Goal: Task Accomplishment & Management: Manage account settings

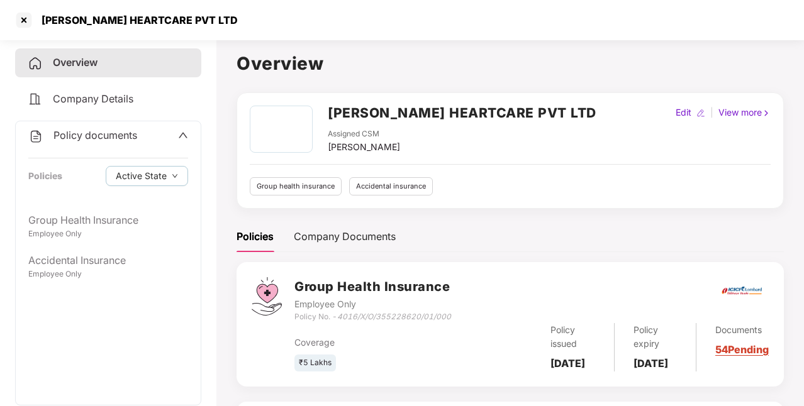
scroll to position [180, 0]
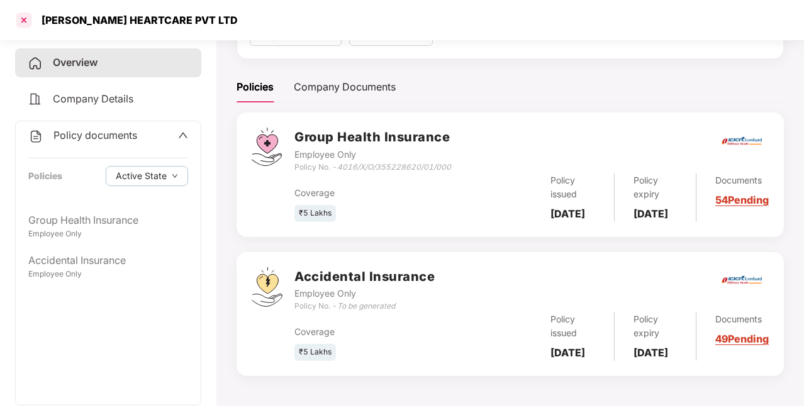
click at [23, 27] on div at bounding box center [24, 20] width 20 height 20
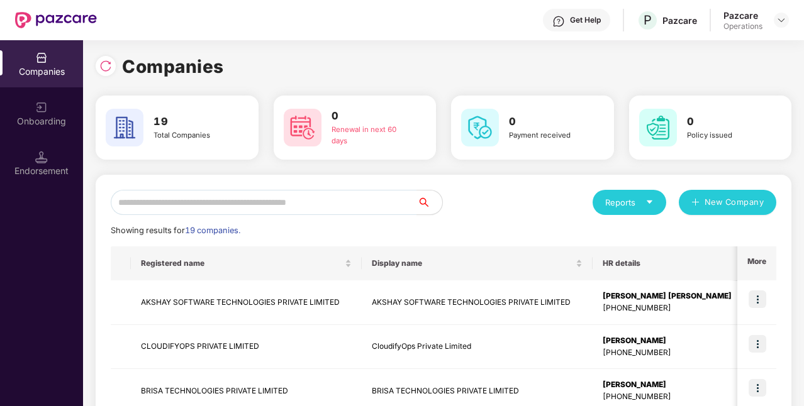
scroll to position [0, 0]
click at [253, 197] on input "text" at bounding box center [264, 202] width 306 height 25
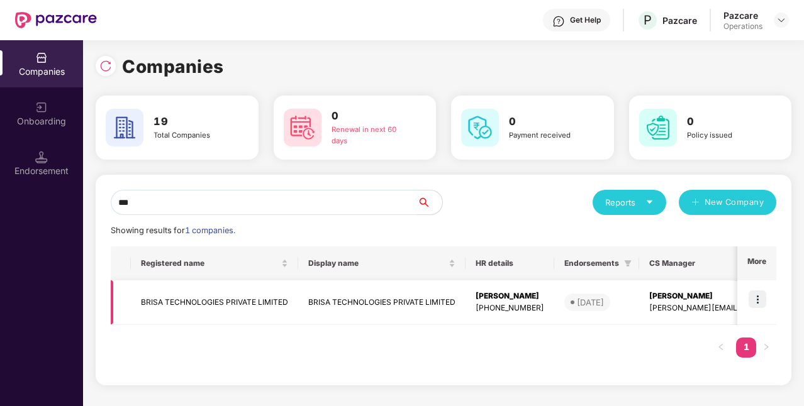
type input "***"
click at [238, 306] on td "BRISA TECHNOLOGIES PRIVATE LIMITED" at bounding box center [214, 302] width 167 height 45
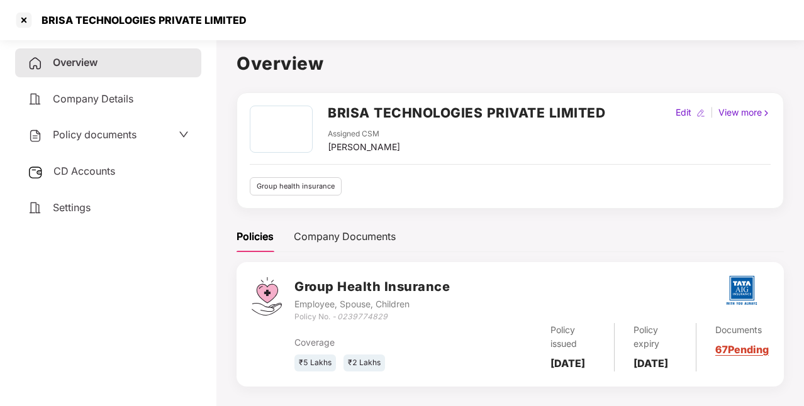
click at [116, 167] on div "CD Accounts" at bounding box center [108, 171] width 186 height 29
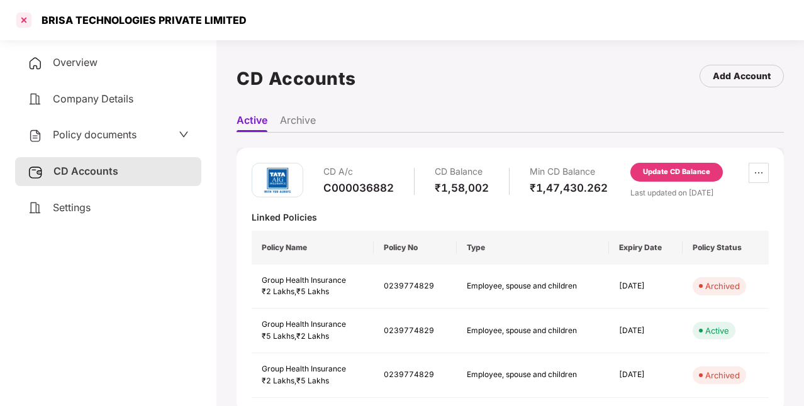
click at [25, 25] on div at bounding box center [24, 20] width 20 height 20
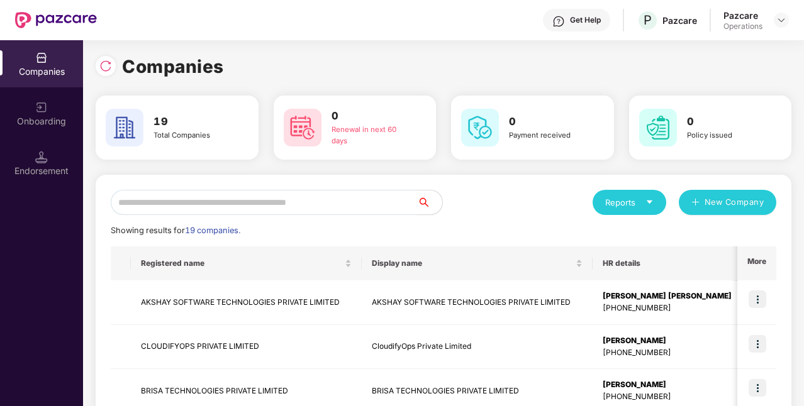
click at [263, 199] on input "text" at bounding box center [264, 202] width 306 height 25
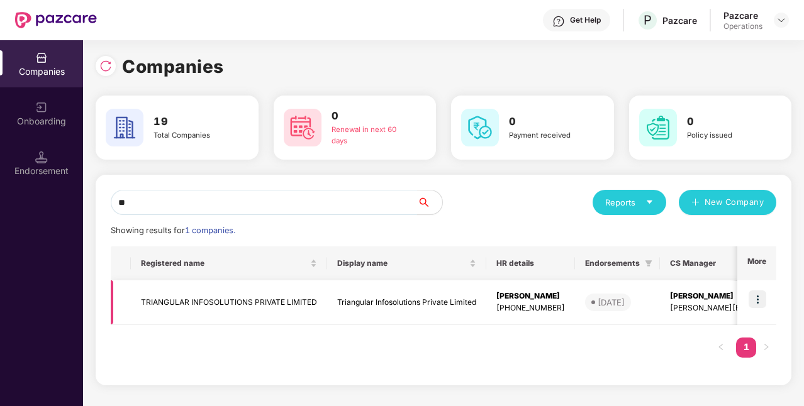
type input "**"
click at [274, 309] on td "TRIANGULAR INFOSOLUTIONS PRIVATE LIMITED" at bounding box center [229, 302] width 196 height 45
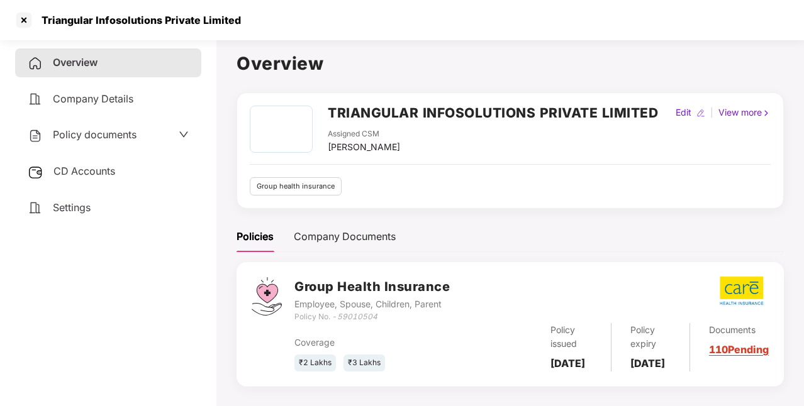
click at [84, 207] on span "Settings" at bounding box center [72, 207] width 38 height 13
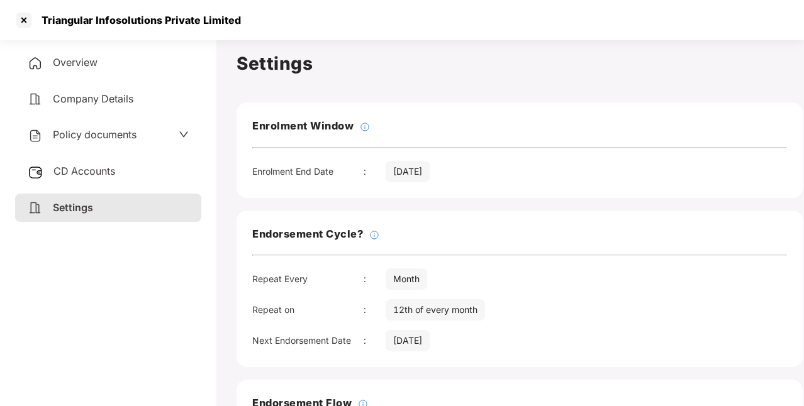
click at [90, 130] on span "Policy documents" at bounding box center [95, 134] width 84 height 13
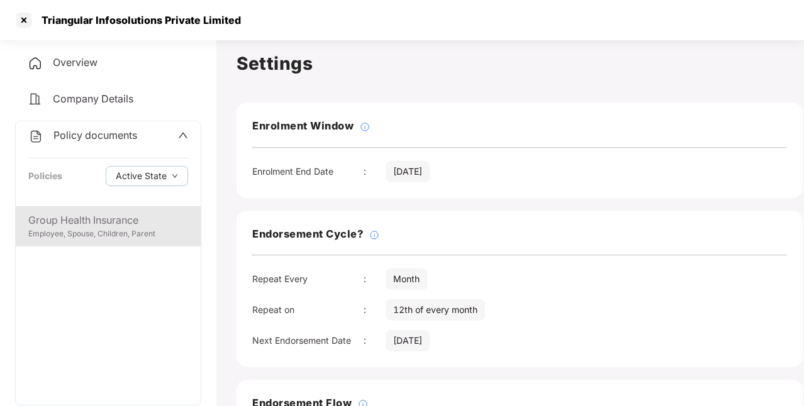
click at [117, 226] on div "Group Health Insurance" at bounding box center [108, 221] width 160 height 16
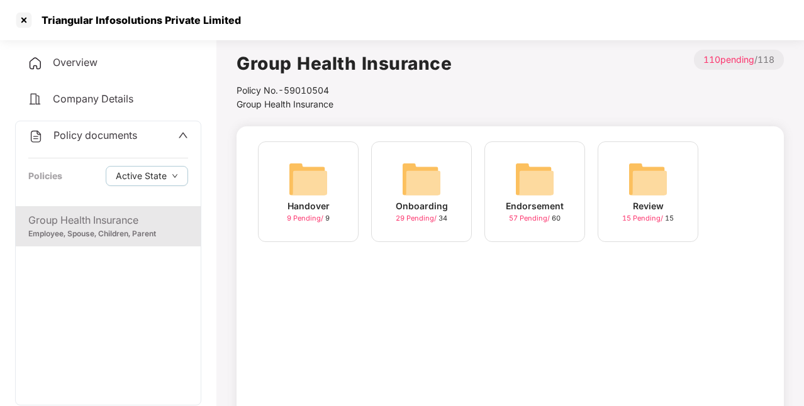
click at [534, 199] on img at bounding box center [534, 179] width 40 height 40
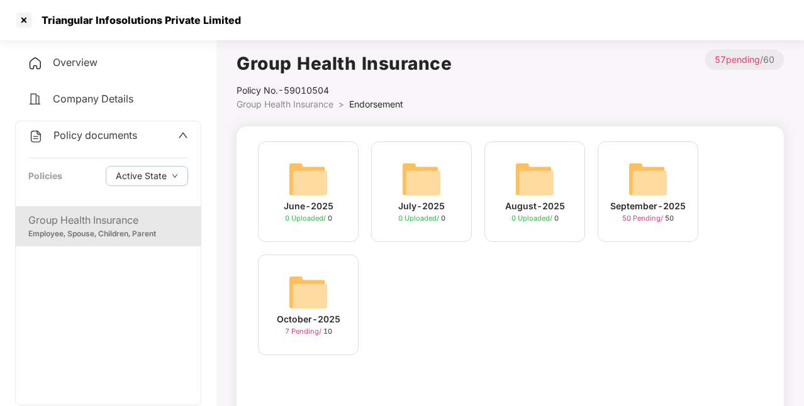
click at [347, 304] on div "October-2025 7 Pending / 10" at bounding box center [308, 305] width 101 height 101
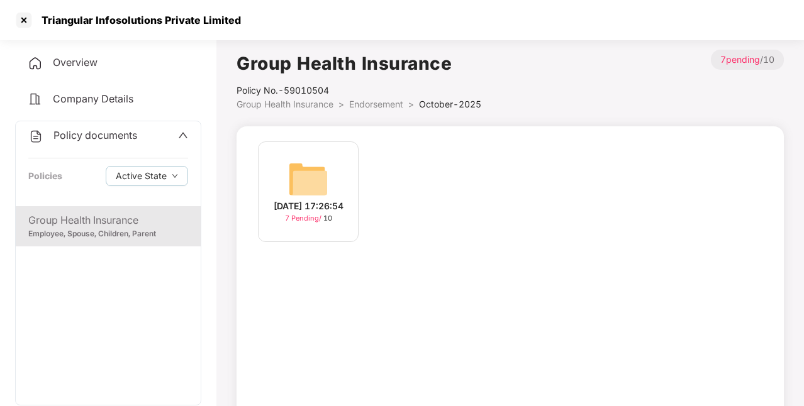
click at [321, 213] on div "[DATE] 17:26:54" at bounding box center [309, 206] width 70 height 14
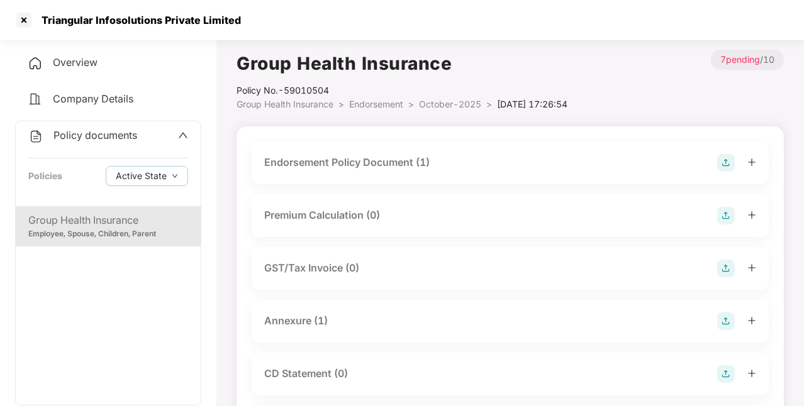
click at [174, 218] on div "Group Health Insurance" at bounding box center [108, 221] width 160 height 16
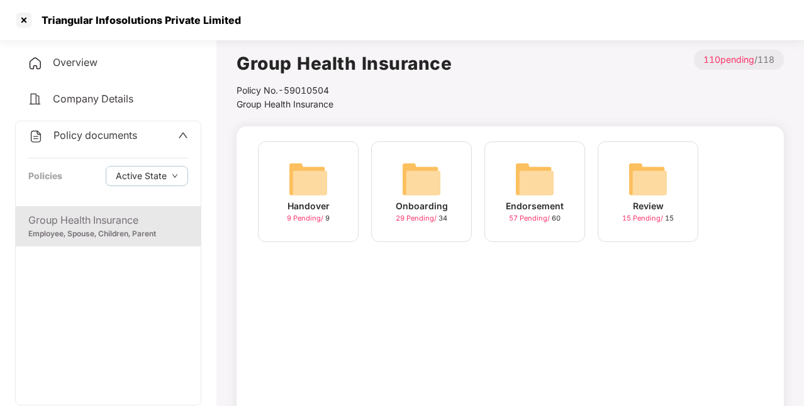
click at [550, 202] on div "Endorsement" at bounding box center [535, 206] width 58 height 14
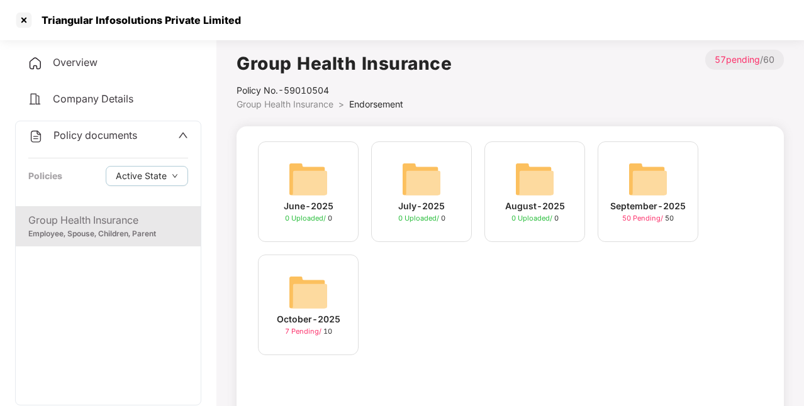
click at [550, 202] on div "August-2025" at bounding box center [535, 206] width 60 height 14
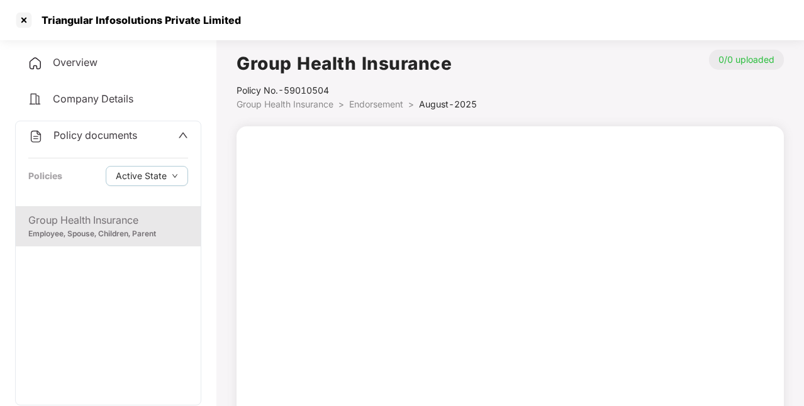
click at [133, 224] on div "Group Health Insurance" at bounding box center [108, 221] width 160 height 16
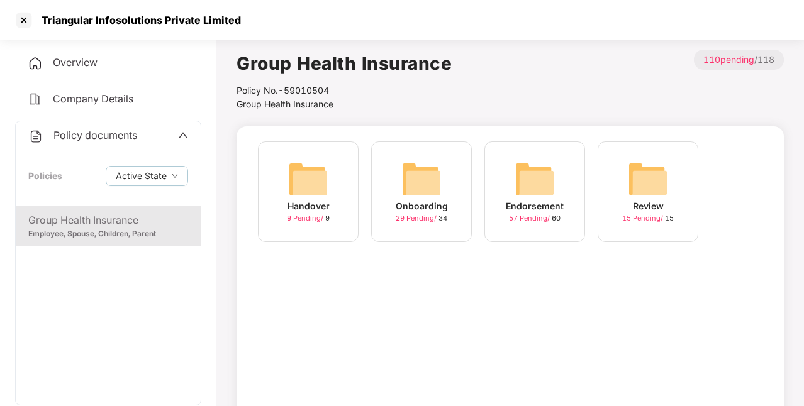
click at [558, 204] on div "Endorsement" at bounding box center [535, 206] width 58 height 14
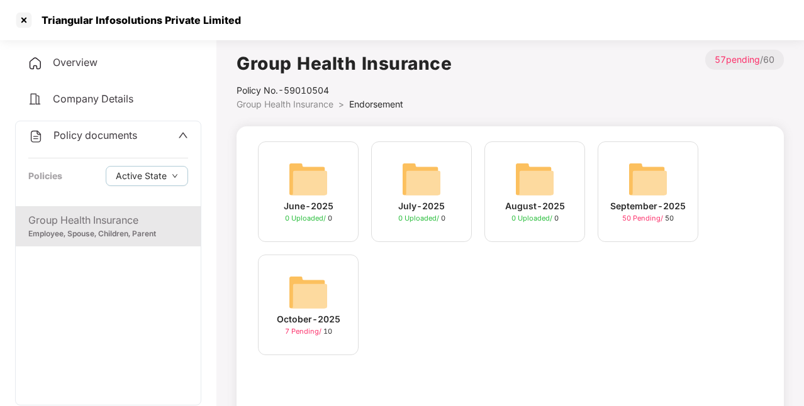
click at [558, 204] on div "August-2025" at bounding box center [535, 206] width 60 height 14
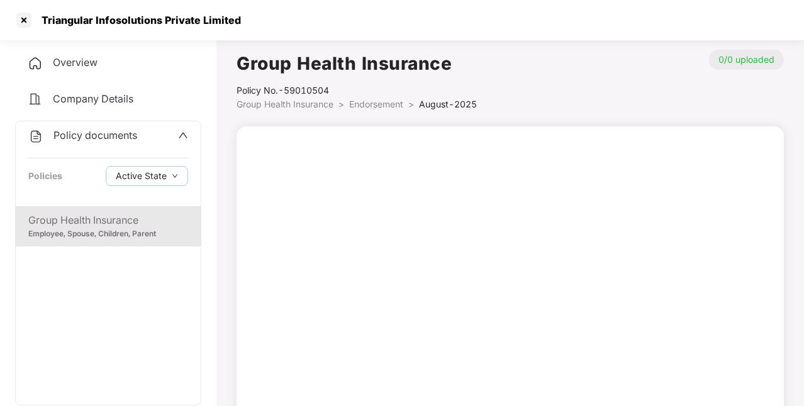
click at [172, 228] on div "Employee, Spouse, Children, Parent" at bounding box center [108, 234] width 160 height 12
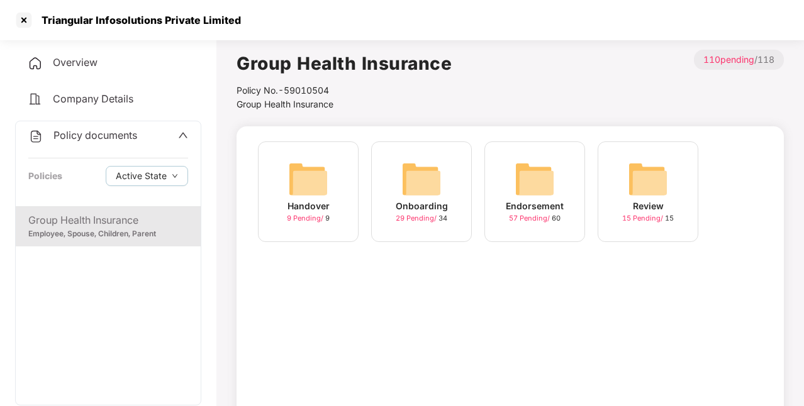
click at [570, 190] on div "Endorsement 57 Pending / 60" at bounding box center [534, 191] width 101 height 101
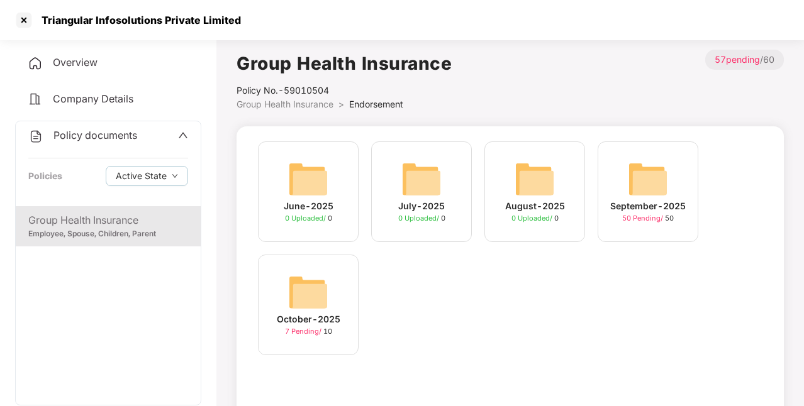
click at [680, 191] on div "September-2025 50 Pending / 50" at bounding box center [647, 191] width 101 height 101
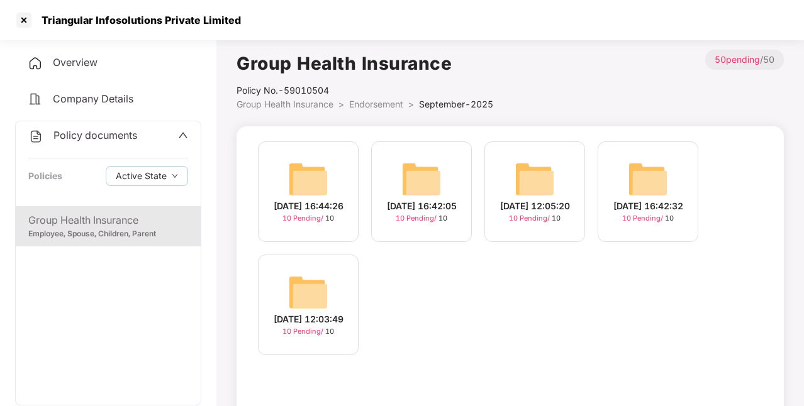
click at [337, 291] on div "[DATE] 12:03:49 10 Pending / 10" at bounding box center [308, 305] width 101 height 101
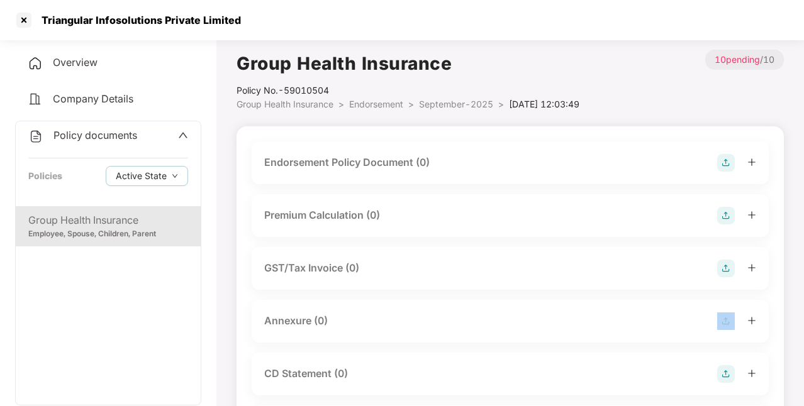
click at [337, 291] on div "Endorsement Policy Document (0) Premium Calculation (0) GST/Tax Invoice (0) Ann…" at bounding box center [509, 405] width 517 height 528
click at [726, 163] on img at bounding box center [726, 163] width 18 height 18
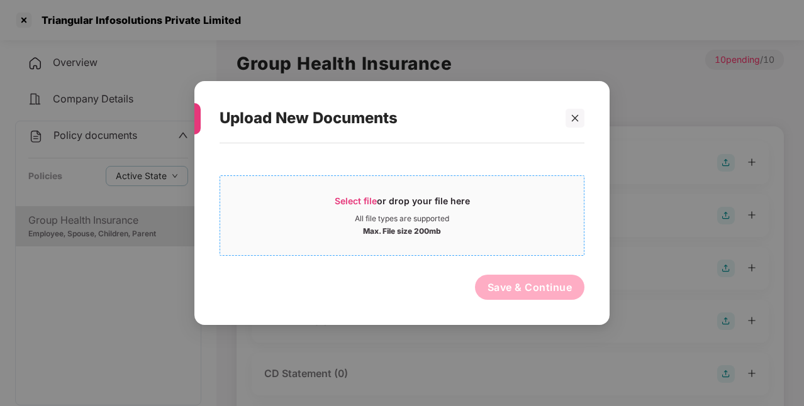
click at [368, 199] on span "Select file" at bounding box center [355, 201] width 42 height 11
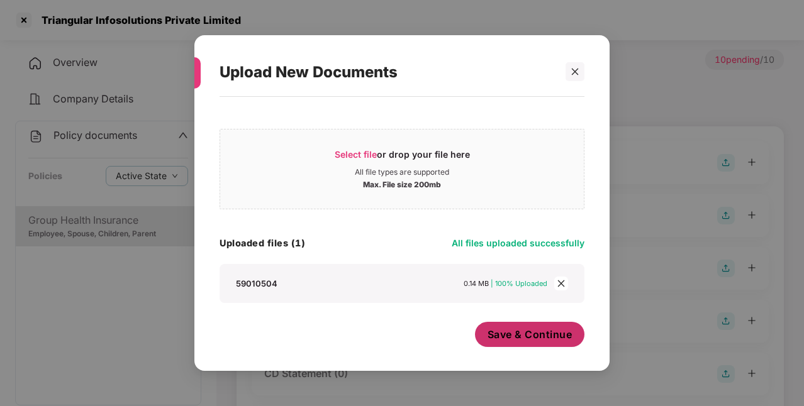
click at [555, 340] on span "Save & Continue" at bounding box center [529, 335] width 85 height 14
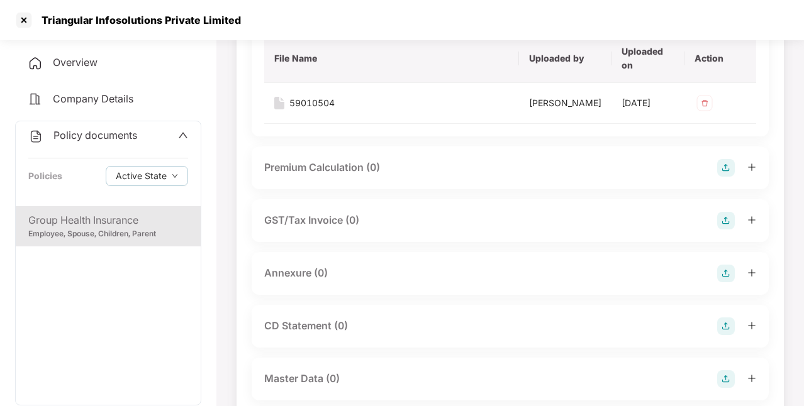
scroll to position [153, 0]
click at [720, 274] on img at bounding box center [726, 273] width 18 height 18
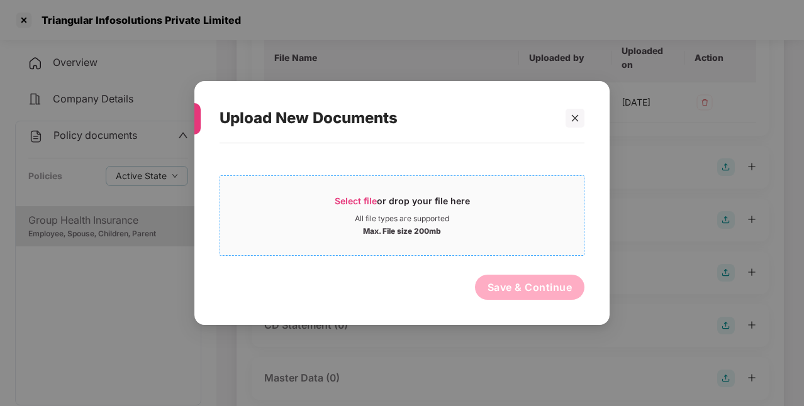
click at [370, 196] on span "Select file" at bounding box center [355, 201] width 42 height 11
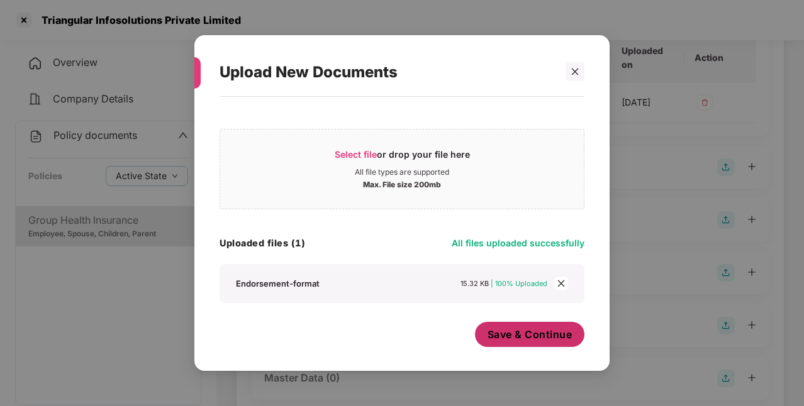
click at [525, 328] on span "Save & Continue" at bounding box center [529, 335] width 85 height 14
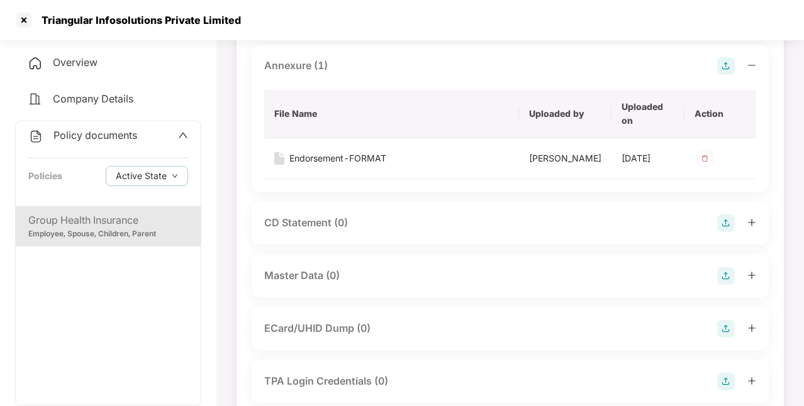
scroll to position [438, 0]
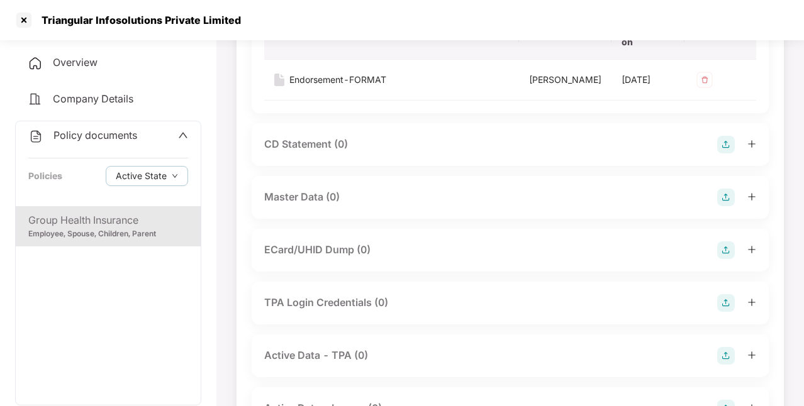
click at [719, 199] on img at bounding box center [726, 198] width 18 height 18
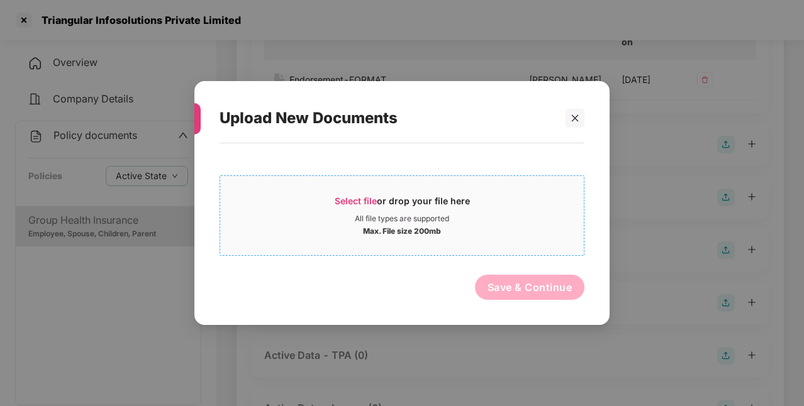
click at [367, 203] on span "Select file" at bounding box center [355, 201] width 42 height 11
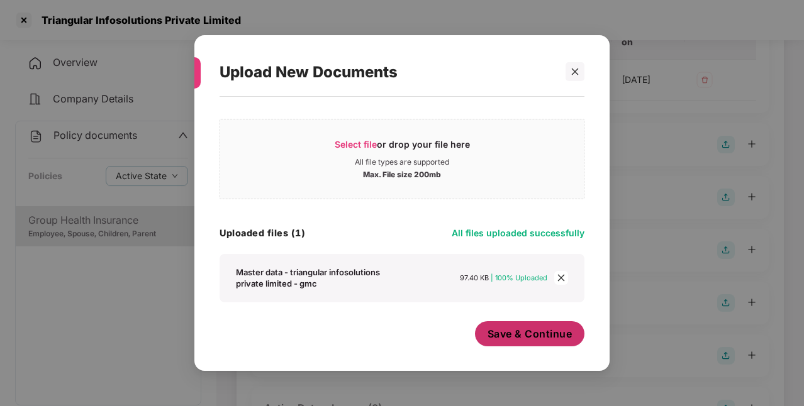
scroll to position [10, 0]
click at [556, 330] on span "Save & Continue" at bounding box center [529, 334] width 85 height 14
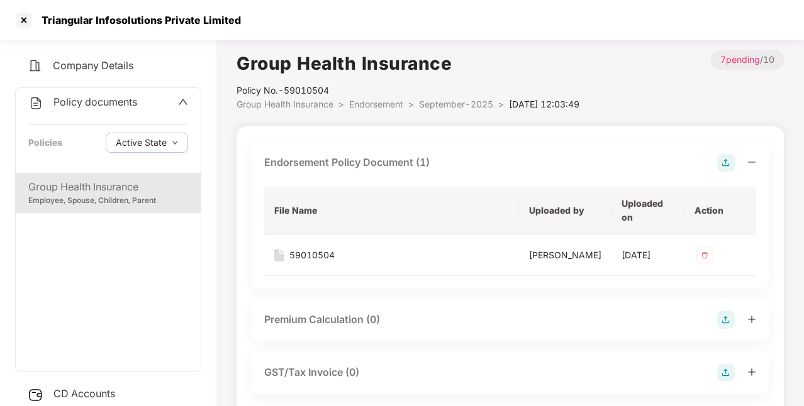
scroll to position [71, 0]
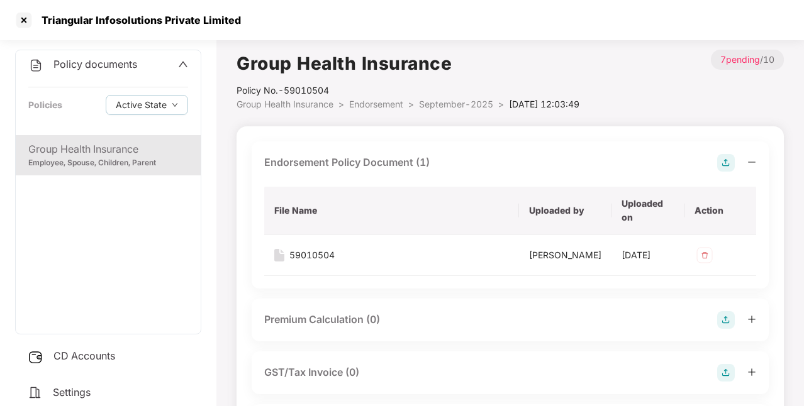
click at [118, 358] on div "CD Accounts" at bounding box center [108, 356] width 186 height 29
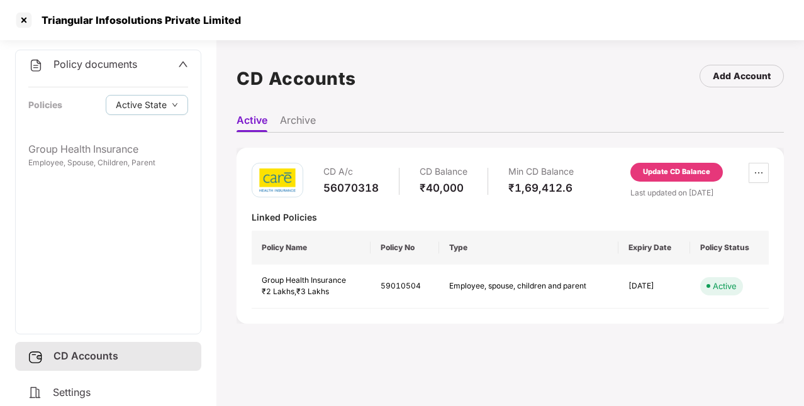
click at [683, 175] on div "Update CD Balance" at bounding box center [676, 172] width 67 height 11
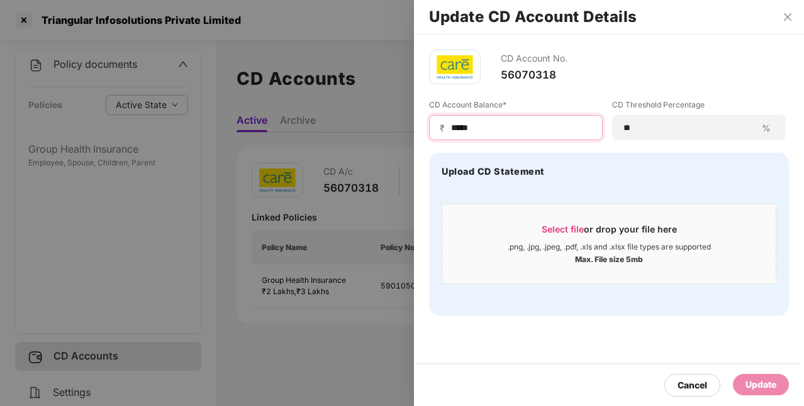
click at [519, 133] on input "*****" at bounding box center [521, 127] width 142 height 13
type input "*****"
click at [751, 380] on div "Update" at bounding box center [760, 385] width 31 height 14
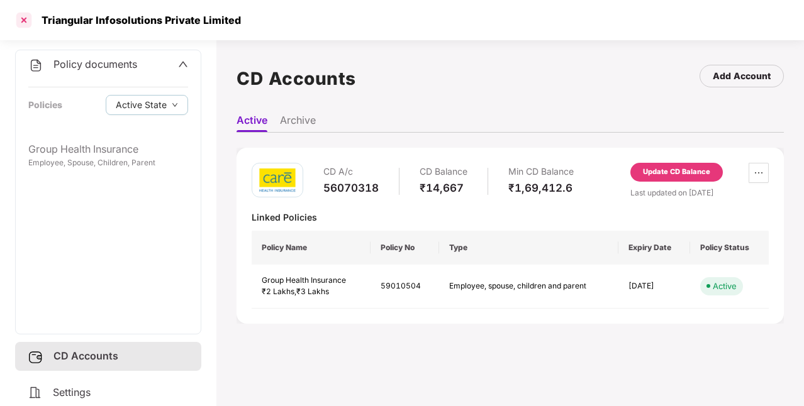
click at [27, 22] on div at bounding box center [24, 20] width 20 height 20
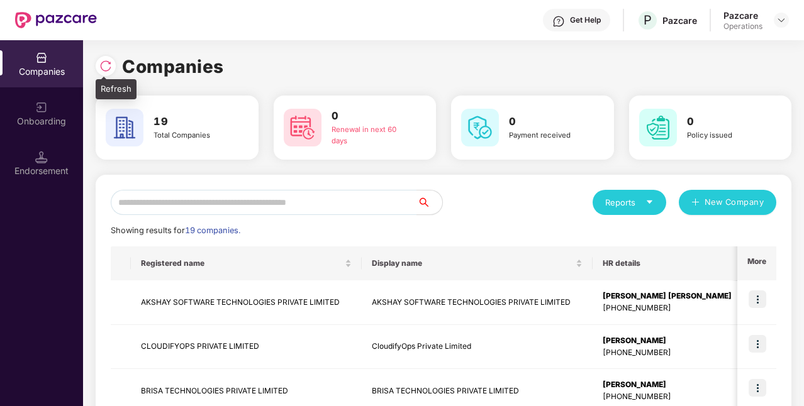
click at [108, 62] on img at bounding box center [105, 66] width 13 height 13
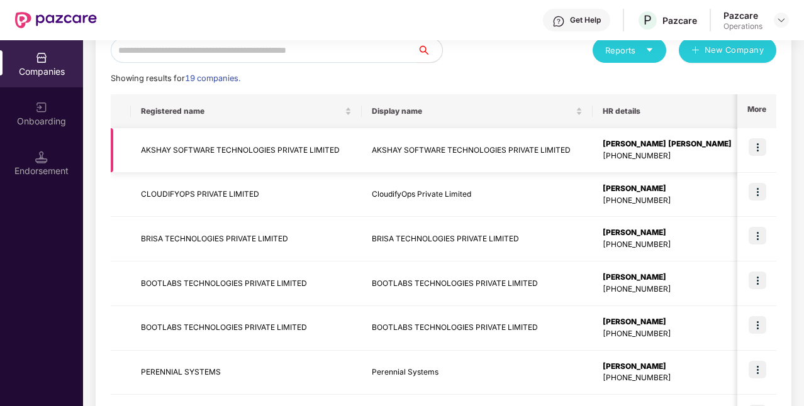
scroll to position [102, 0]
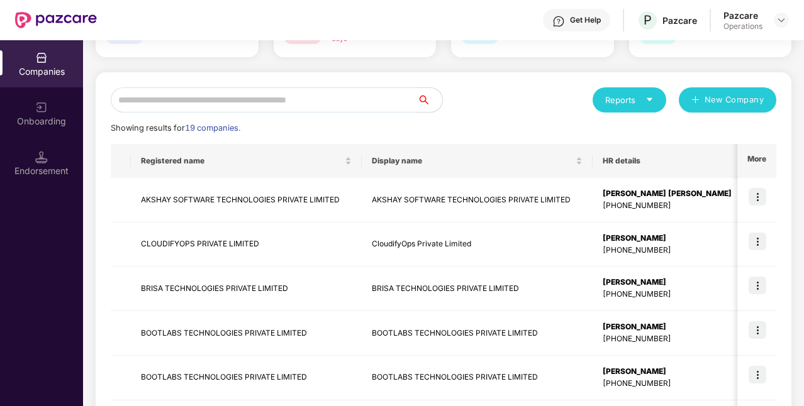
click at [377, 100] on input "text" at bounding box center [264, 99] width 306 height 25
click at [234, 98] on input "text" at bounding box center [264, 99] width 306 height 25
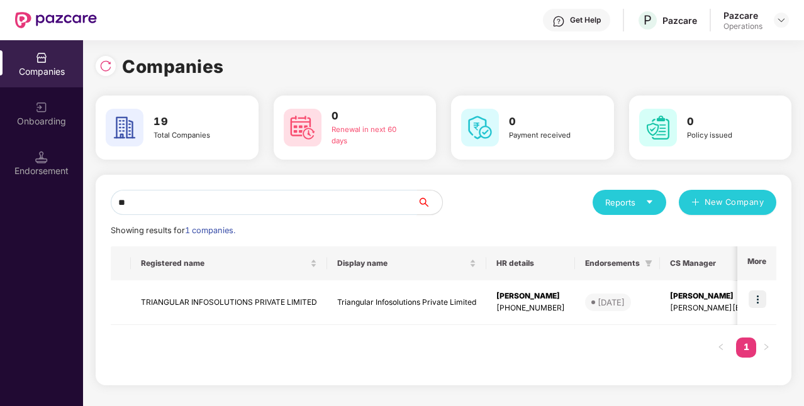
scroll to position [0, 0]
type input "***"
click at [761, 297] on img at bounding box center [757, 299] width 18 height 18
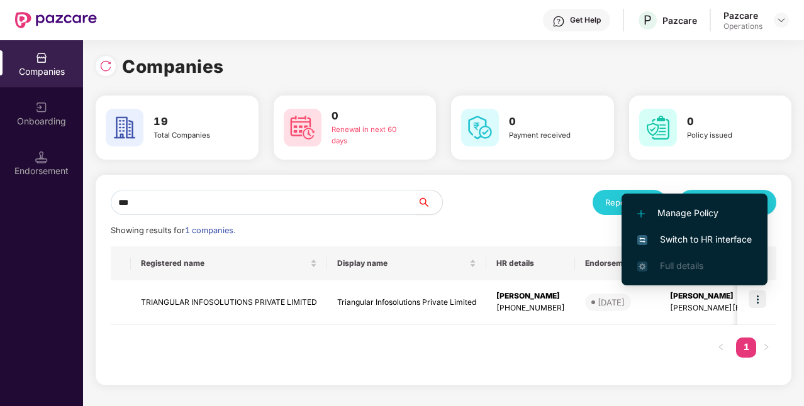
click at [697, 241] on span "Switch to HR interface" at bounding box center [694, 240] width 114 height 14
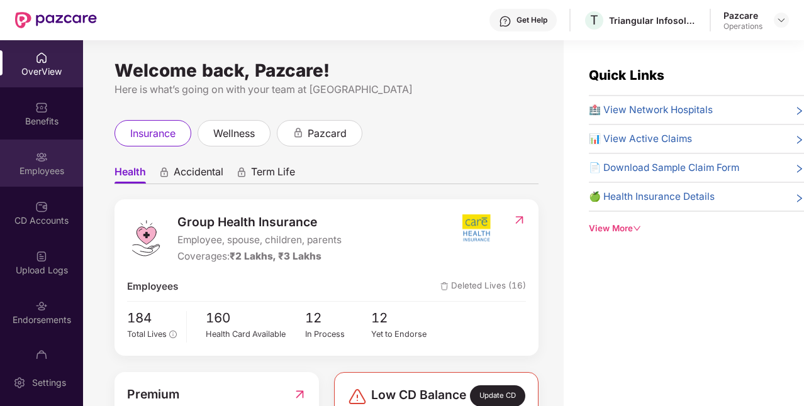
click at [41, 160] on img at bounding box center [41, 157] width 13 height 13
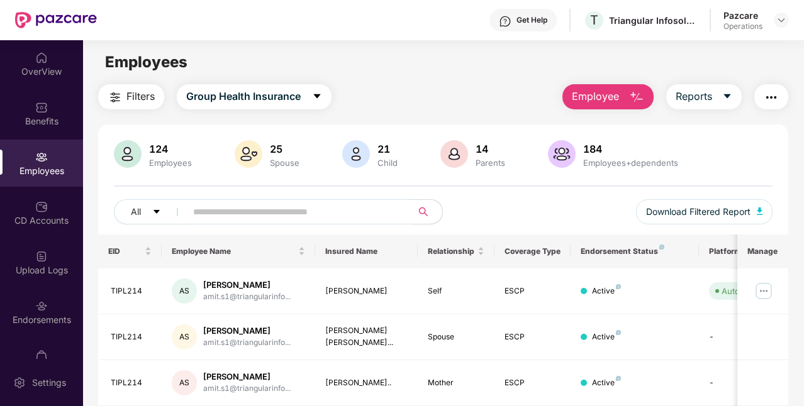
click at [781, 89] on button "button" at bounding box center [771, 96] width 34 height 25
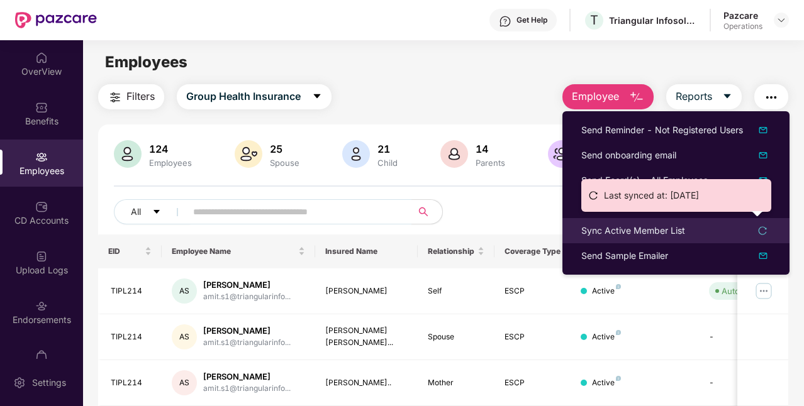
click at [681, 229] on div "Sync Active Member List" at bounding box center [633, 231] width 104 height 14
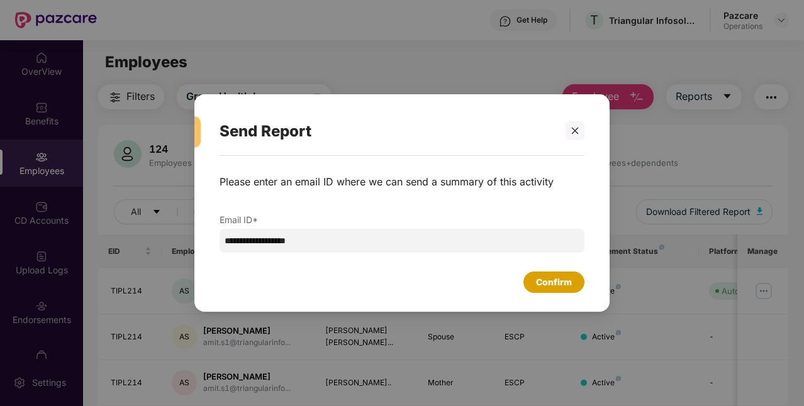
click at [580, 282] on div "Confirm" at bounding box center [553, 282] width 61 height 21
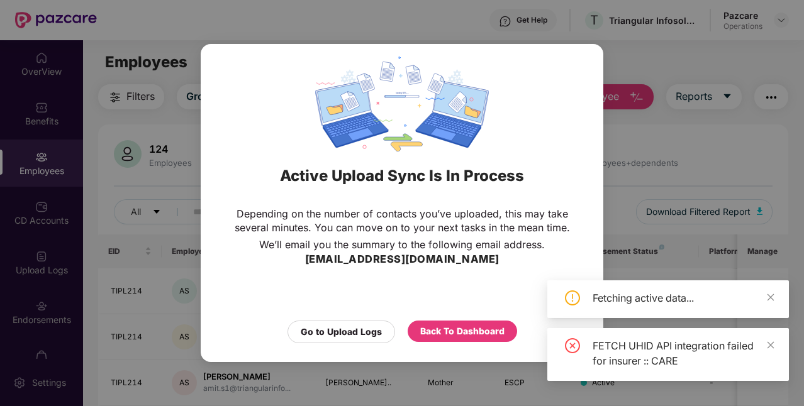
click at [704, 138] on div "Active Upload Sync Is In Process Depending on the number of contacts you’ve upl…" at bounding box center [402, 203] width 804 height 406
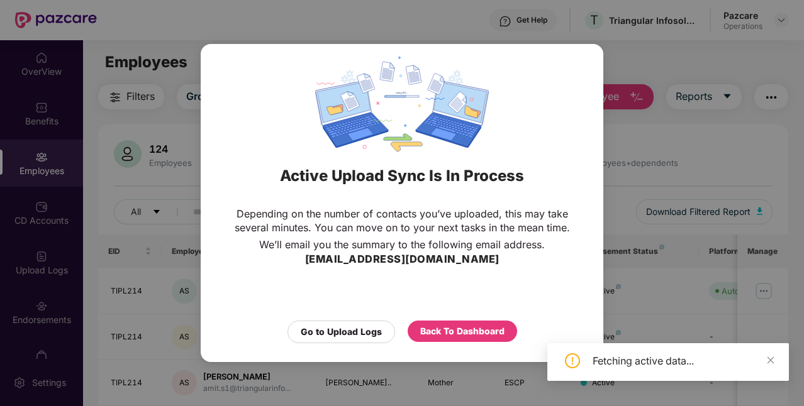
drag, startPoint x: 771, startPoint y: 301, endPoint x: 773, endPoint y: 316, distance: 14.5
click at [773, 316] on div "Active Upload Sync Is In Process Depending on the number of contacts you’ve upl…" at bounding box center [402, 203] width 804 height 406
click at [771, 360] on icon "close" at bounding box center [770, 359] width 7 height 7
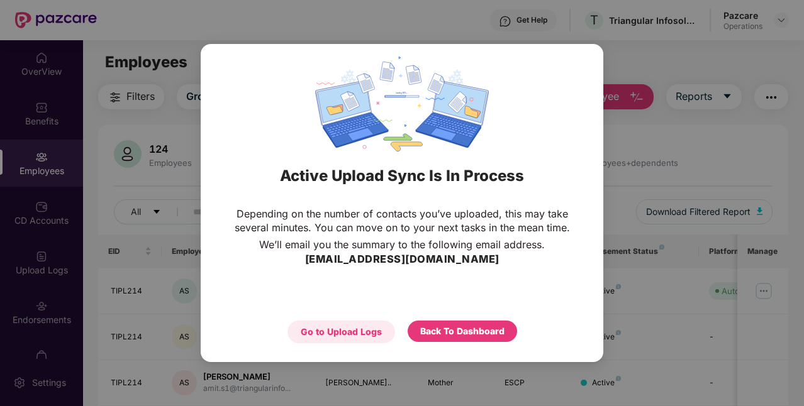
click at [370, 330] on div "Go to Upload Logs" at bounding box center [341, 332] width 81 height 14
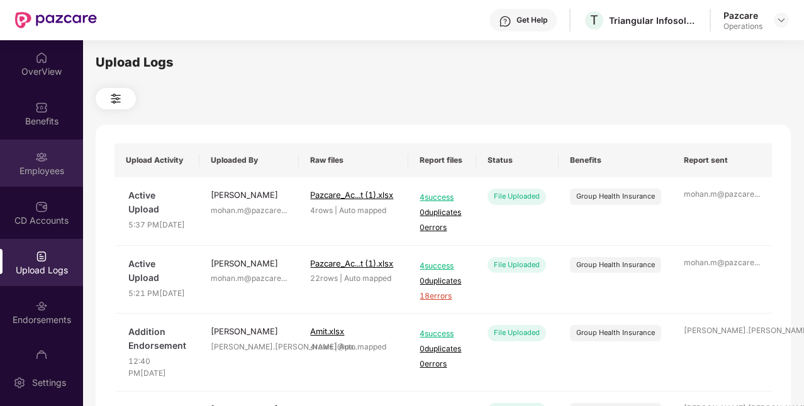
click at [46, 178] on div "Employees" at bounding box center [41, 163] width 83 height 47
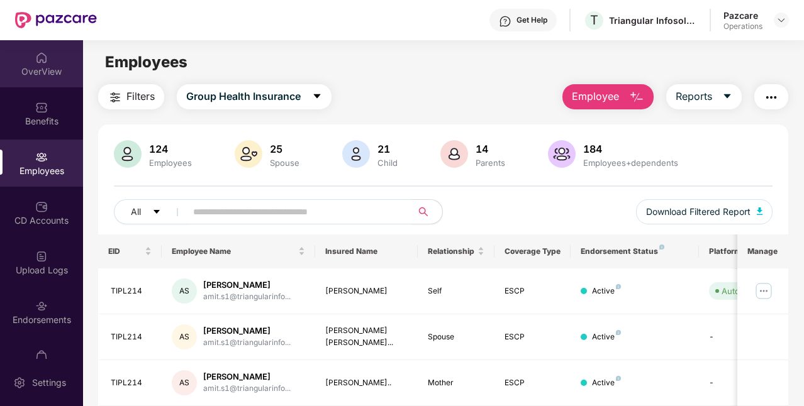
click at [52, 79] on div "OverView" at bounding box center [41, 63] width 83 height 47
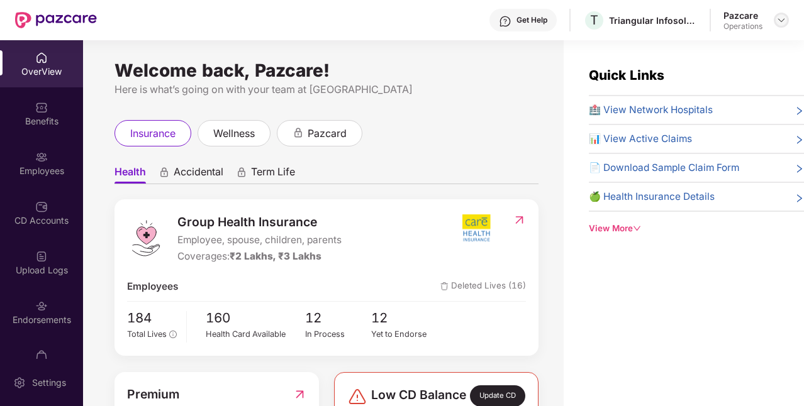
click at [783, 18] on img at bounding box center [781, 20] width 10 height 10
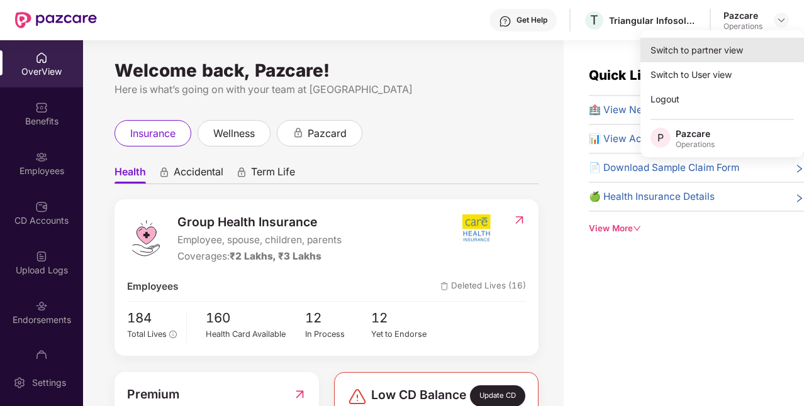
click at [697, 57] on div "Switch to partner view" at bounding box center [721, 50] width 163 height 25
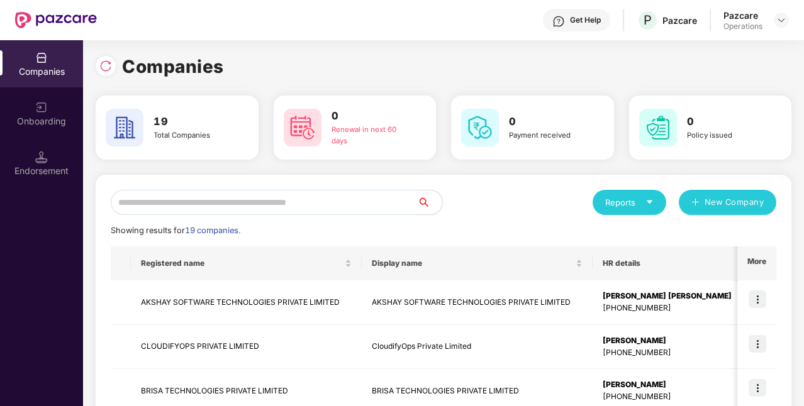
click at [267, 206] on input "text" at bounding box center [264, 202] width 306 height 25
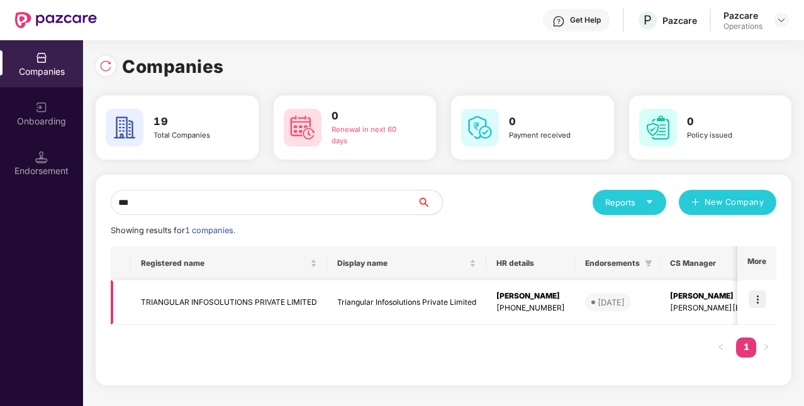
type input "***"
click at [765, 297] on img at bounding box center [757, 299] width 18 height 18
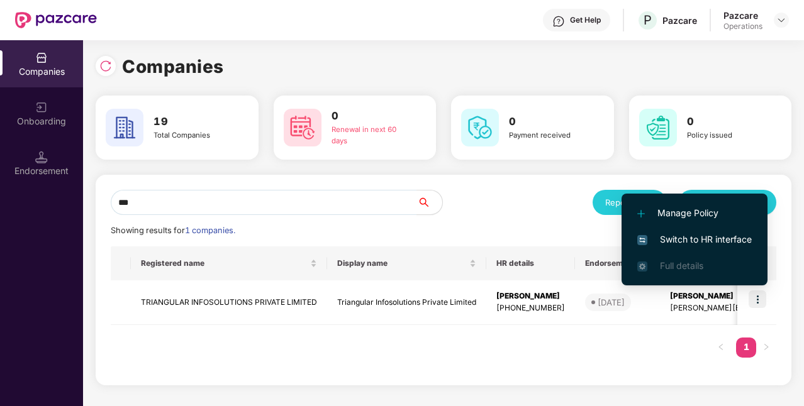
click at [709, 234] on span "Switch to HR interface" at bounding box center [694, 240] width 114 height 14
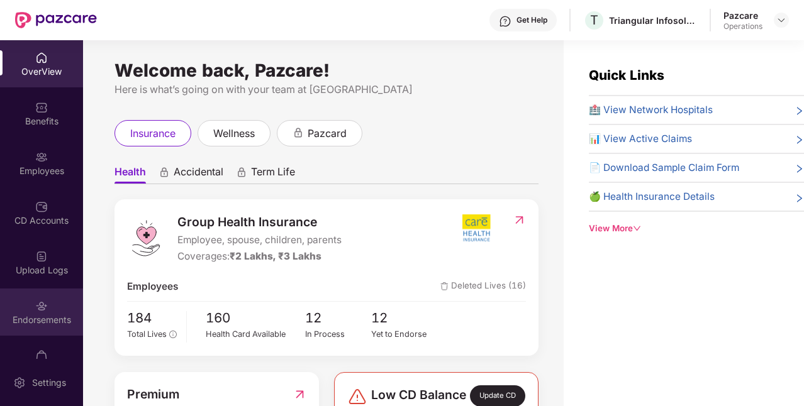
click at [52, 329] on div "Endorsements" at bounding box center [41, 312] width 83 height 47
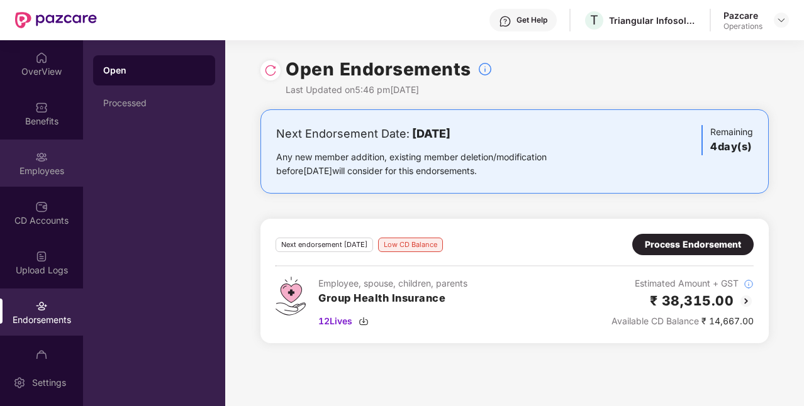
click at [47, 165] on div "Employees" at bounding box center [41, 171] width 83 height 13
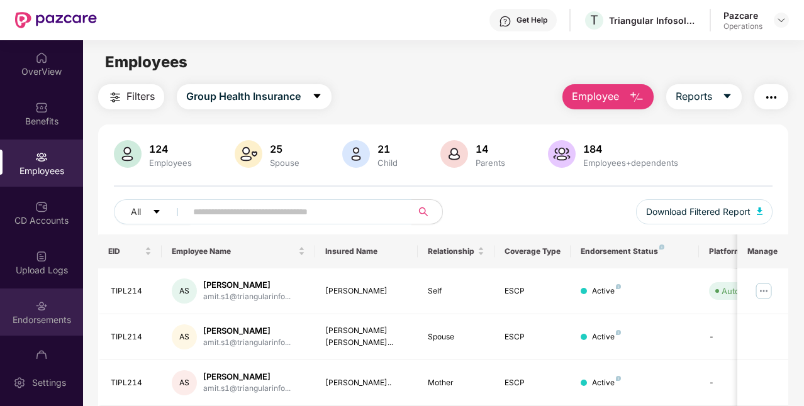
click at [41, 314] on div "Endorsements" at bounding box center [41, 320] width 83 height 13
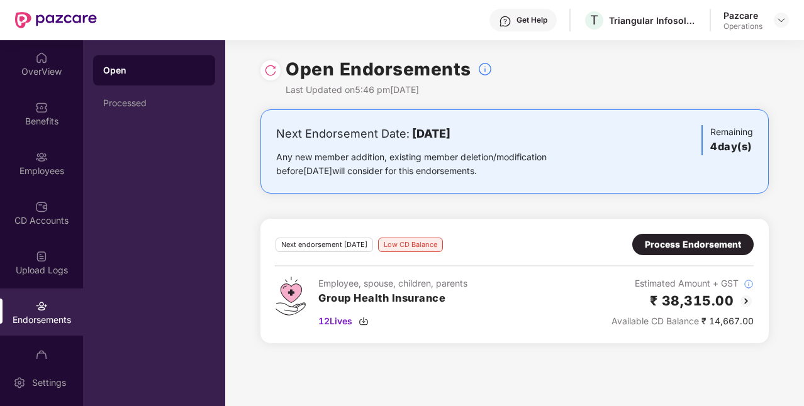
click at [684, 245] on div "Process Endorsement" at bounding box center [692, 245] width 96 height 14
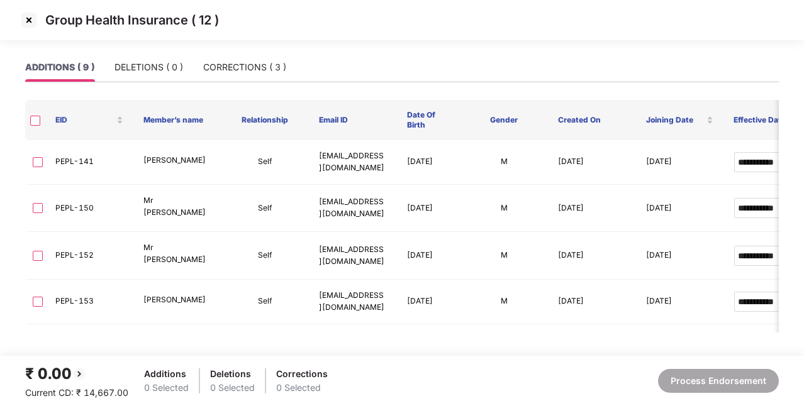
click at [31, 18] on img at bounding box center [29, 20] width 20 height 20
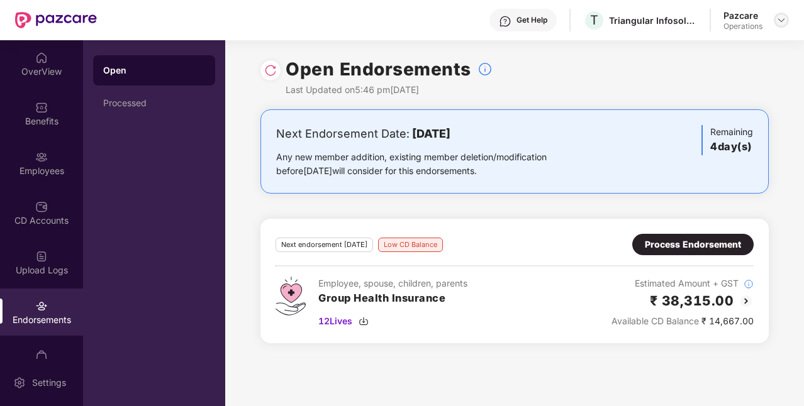
click at [777, 22] on img at bounding box center [781, 20] width 10 height 10
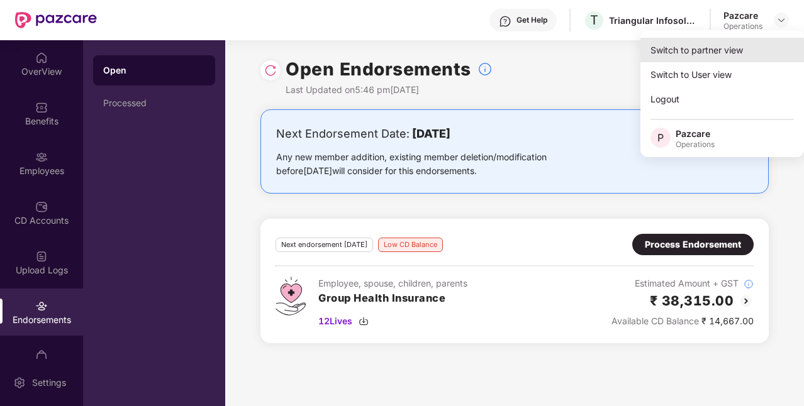
click at [712, 53] on div "Switch to partner view" at bounding box center [721, 50] width 163 height 25
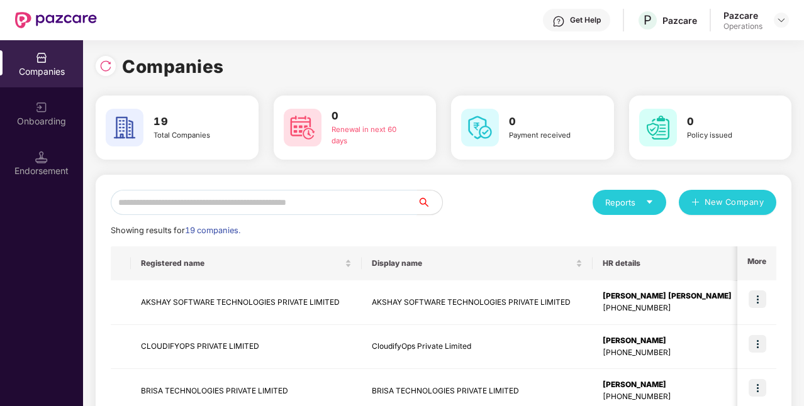
click at [348, 214] on input "text" at bounding box center [264, 202] width 306 height 25
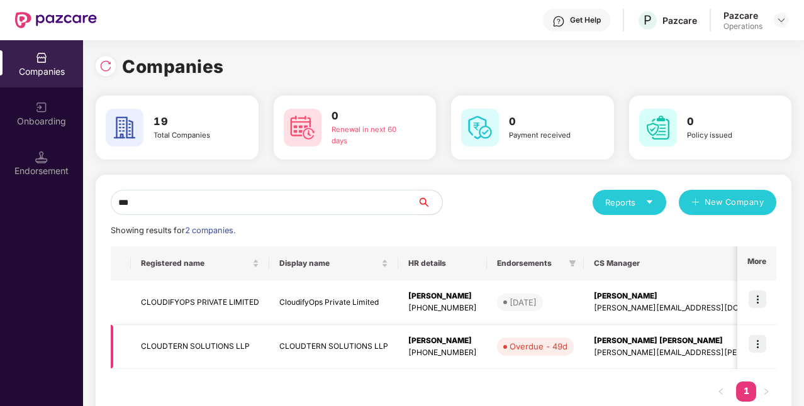
type input "***"
click at [245, 338] on td "CLOUDTERN SOLUTIONS LLP" at bounding box center [200, 347] width 138 height 45
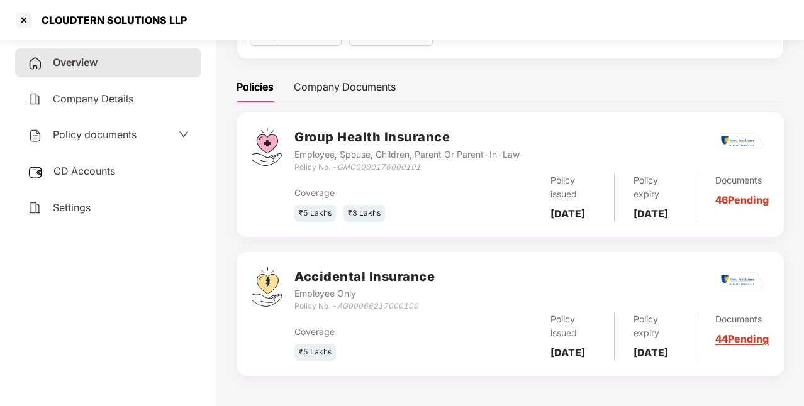
scroll to position [180, 0]
click at [123, 137] on span "Policy documents" at bounding box center [95, 134] width 84 height 13
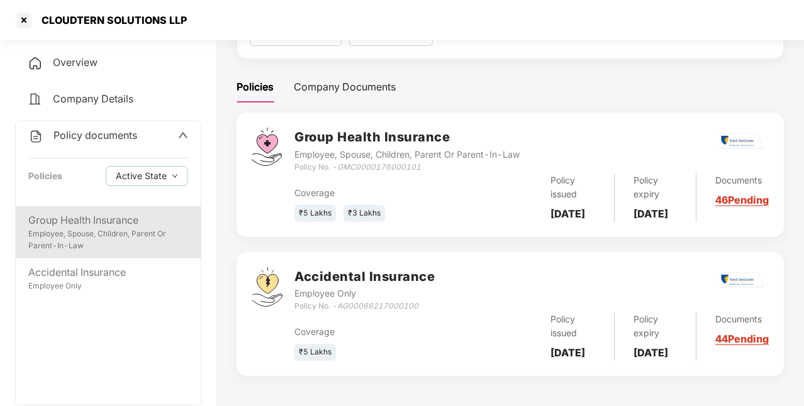
click at [130, 252] on div "Group Health Insurance Employee, Spouse, Children, Parent Or Parent-In-Law" at bounding box center [108, 232] width 185 height 52
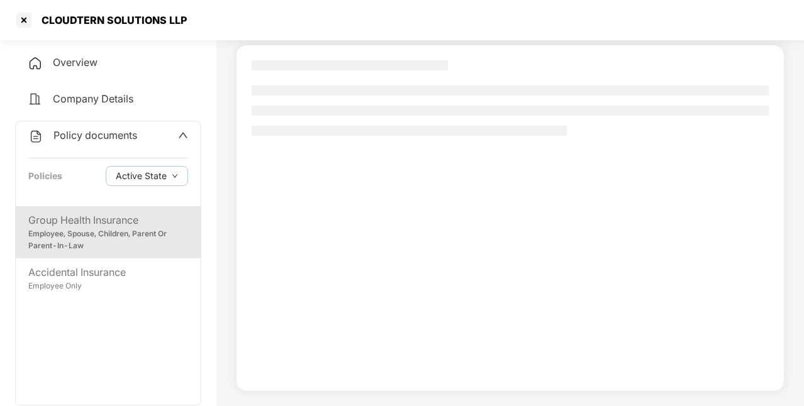
scroll to position [81, 0]
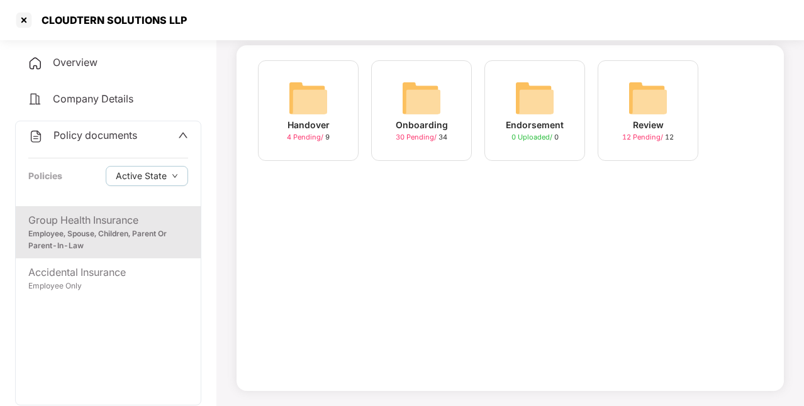
click at [433, 141] on div "30 Pending / 34" at bounding box center [421, 137] width 52 height 11
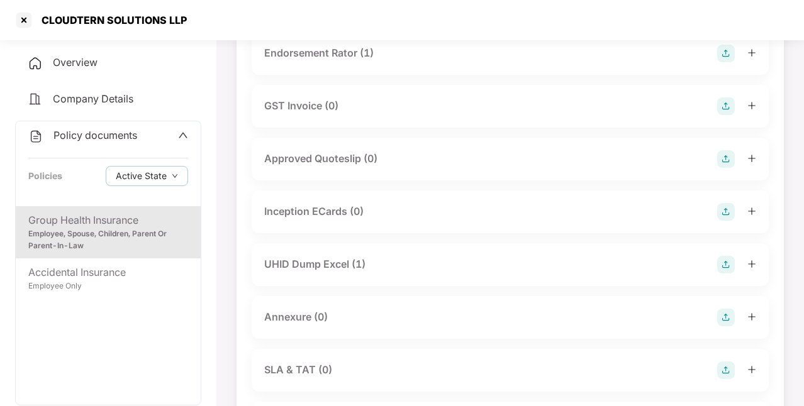
scroll to position [433, 0]
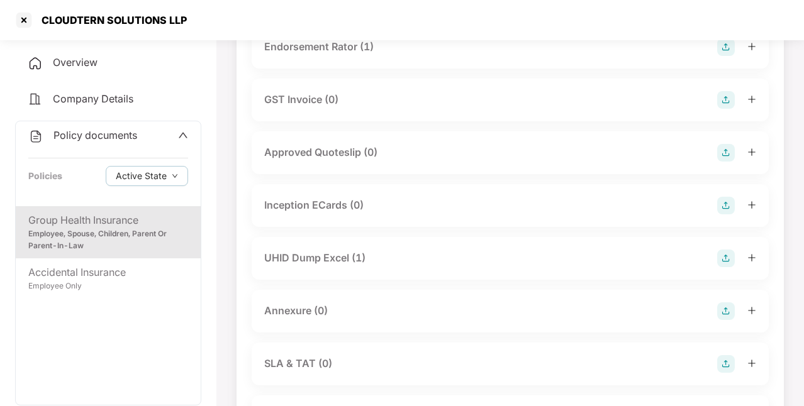
click at [381, 258] on div "UHID Dump Excel (1)" at bounding box center [510, 259] width 492 height 18
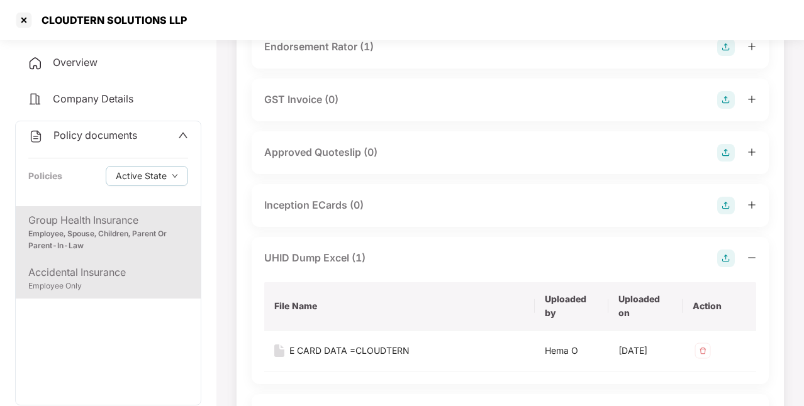
click at [133, 273] on div "Accidental Insurance" at bounding box center [108, 273] width 160 height 16
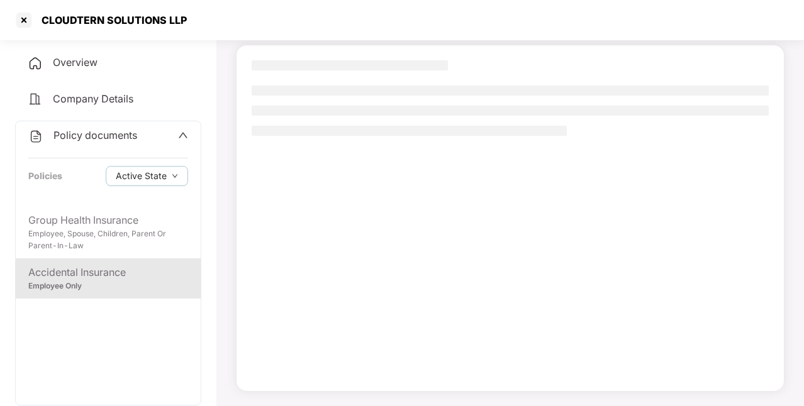
scroll to position [81, 0]
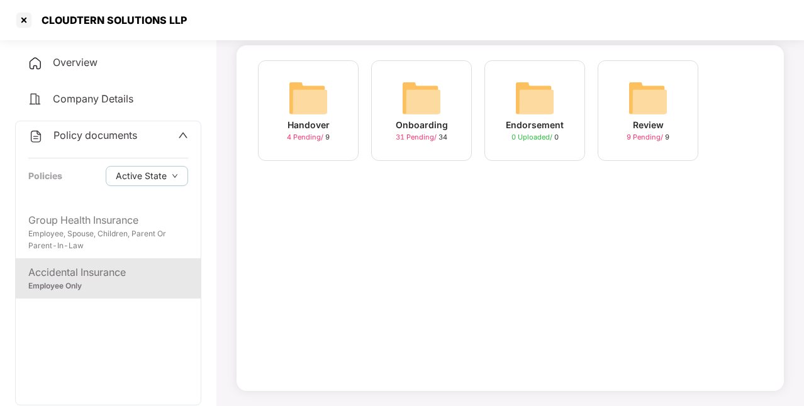
click at [424, 141] on span "31 Pending /" at bounding box center [416, 137] width 43 height 9
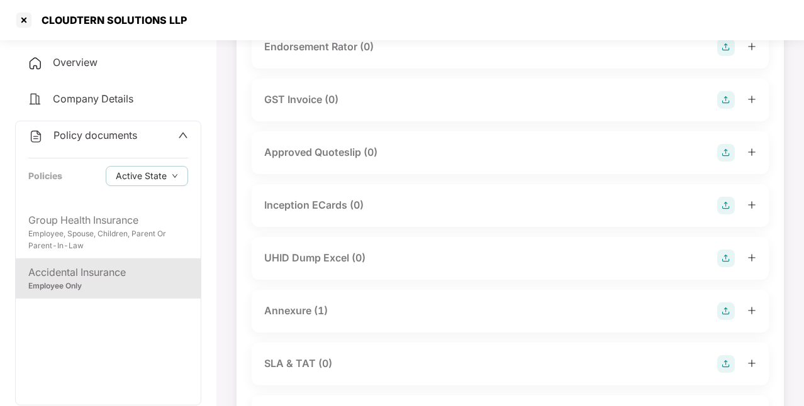
scroll to position [477, 0]
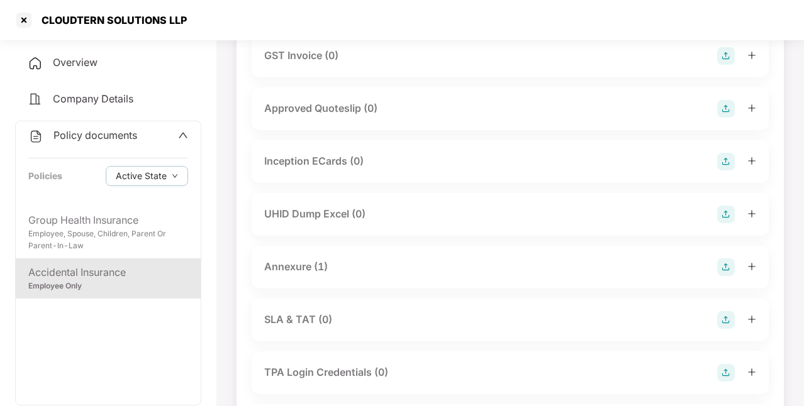
click at [367, 269] on div "Annexure (1)" at bounding box center [510, 267] width 492 height 18
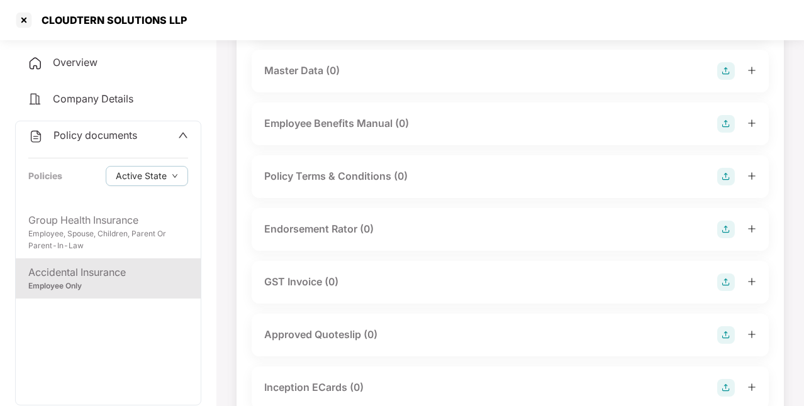
scroll to position [128, 0]
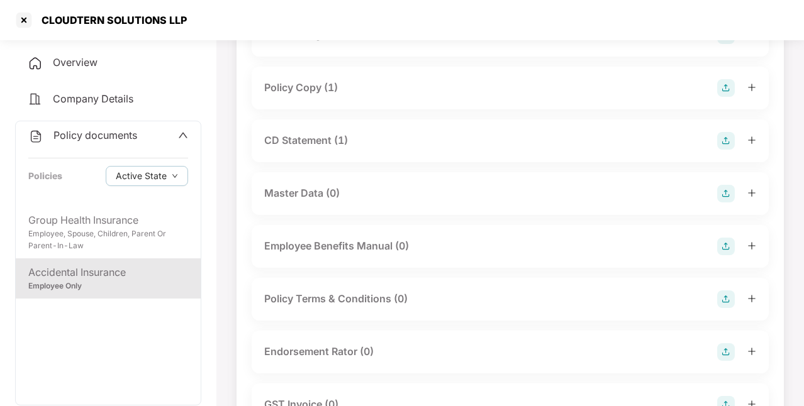
click at [165, 67] on div "Overview" at bounding box center [108, 62] width 186 height 29
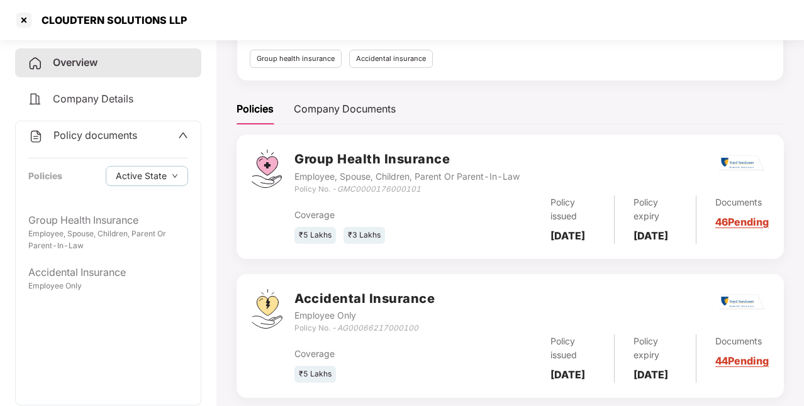
scroll to position [0, 0]
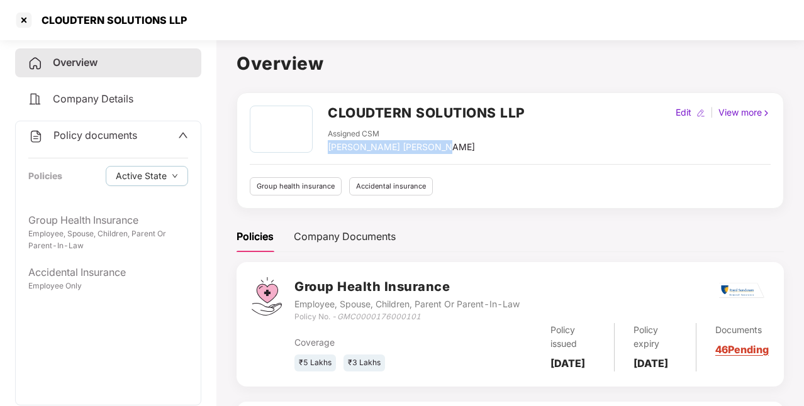
drag, startPoint x: 326, startPoint y: 146, endPoint x: 454, endPoint y: 151, distance: 127.7
click at [454, 151] on div "CLOUDTERN SOLUTIONS LLP Assigned CSM [PERSON_NAME] [PERSON_NAME]" at bounding box center [387, 130] width 275 height 48
copy div "[PERSON_NAME] [PERSON_NAME]"
click at [28, 24] on div at bounding box center [24, 20] width 20 height 20
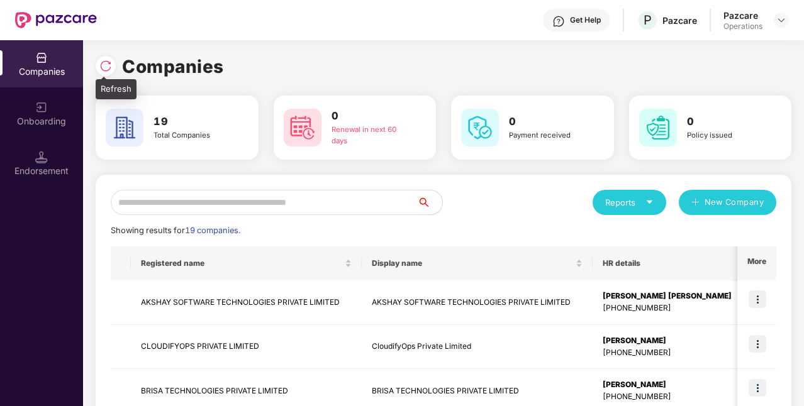
click at [109, 63] on img at bounding box center [105, 66] width 13 height 13
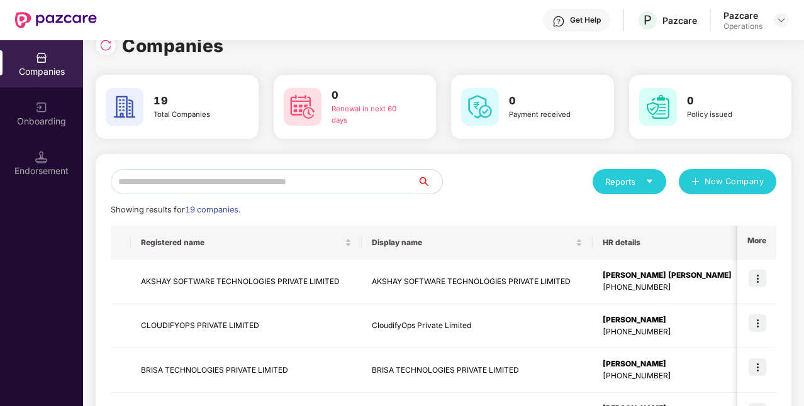
scroll to position [20, 0]
click at [314, 187] on input "text" at bounding box center [264, 182] width 306 height 25
click at [376, 182] on input "text" at bounding box center [264, 182] width 306 height 25
